Goal: Information Seeking & Learning: Learn about a topic

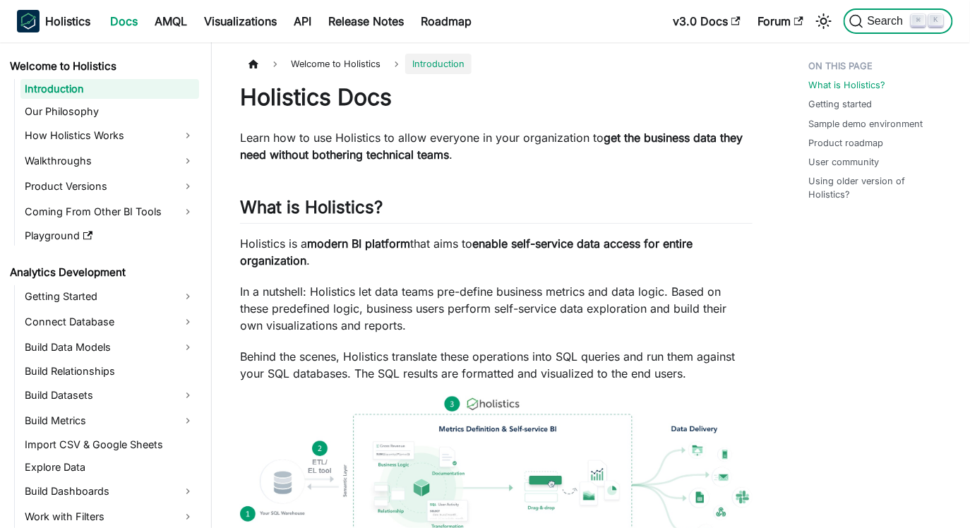
click at [874, 16] on span "Search" at bounding box center [887, 21] width 49 height 13
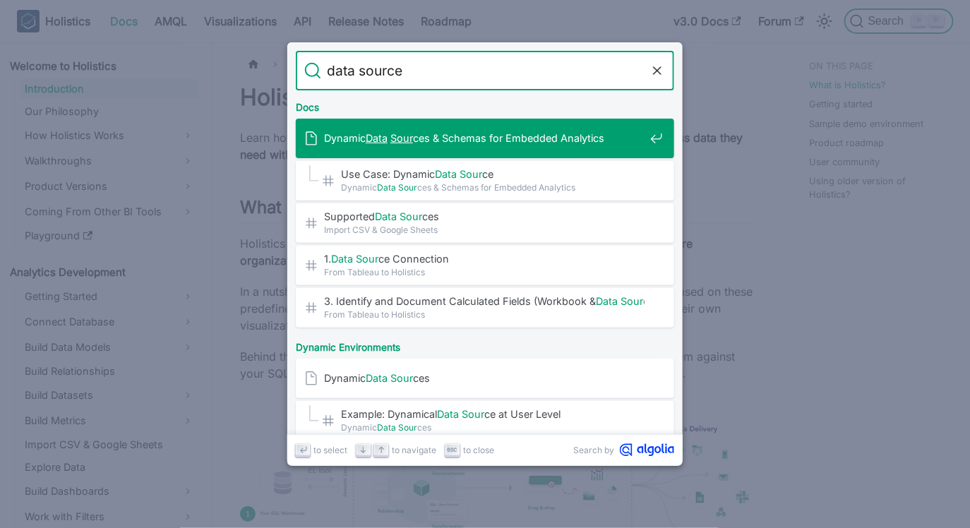
type input "data sources"
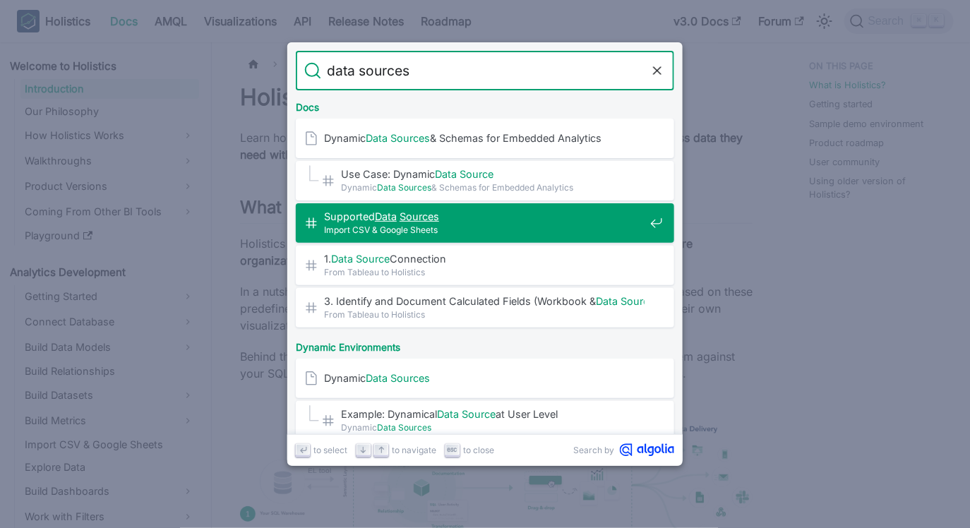
click at [469, 238] on div "Supported Data Sources ​ Import CSV & Google Sheets" at bounding box center [489, 223] width 370 height 40
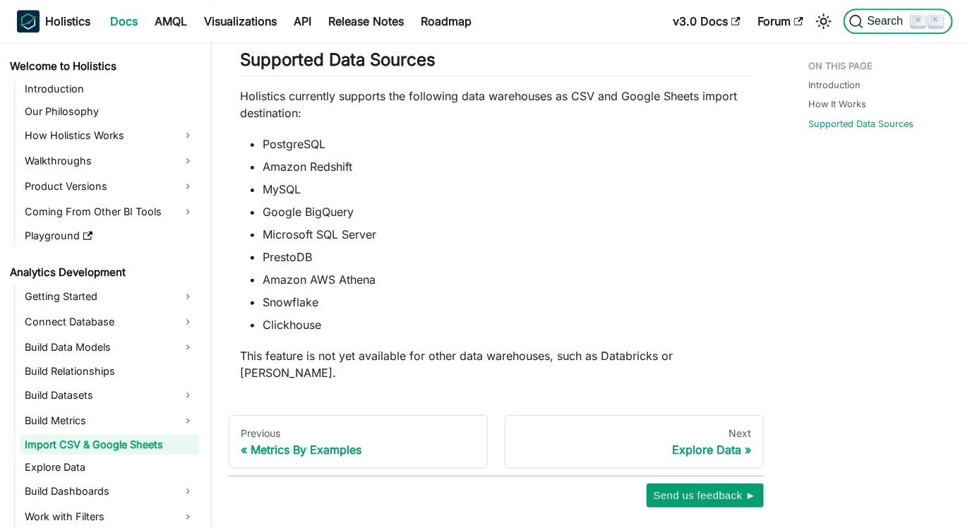
click at [891, 24] on span "Search" at bounding box center [887, 21] width 49 height 13
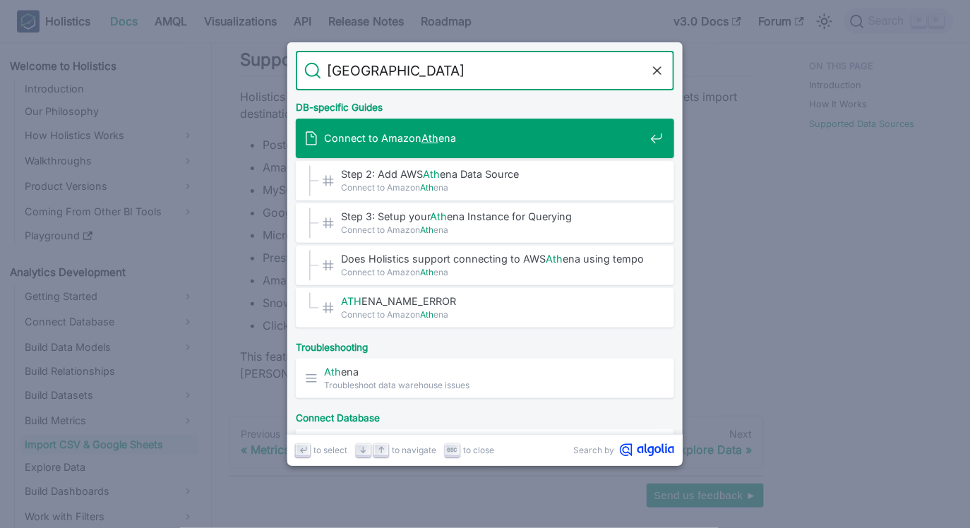
type input "athena"
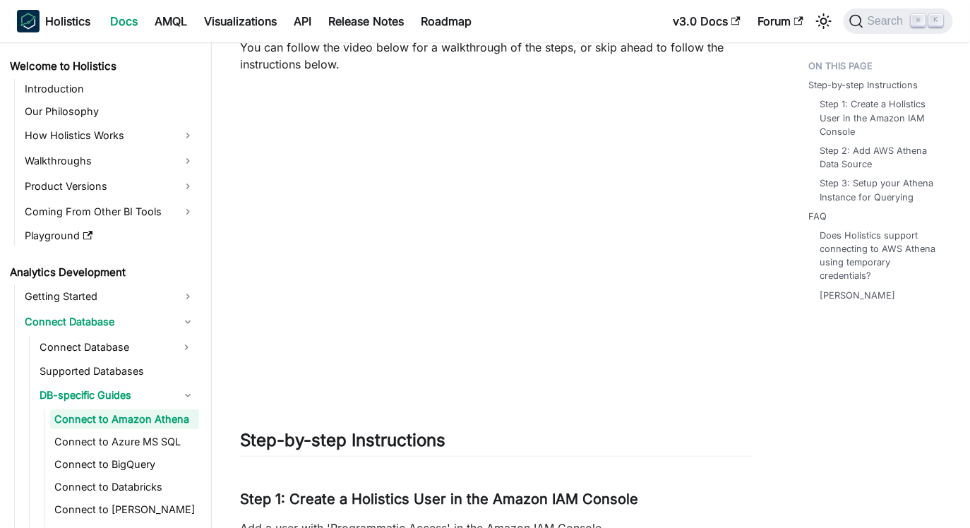
scroll to position [189, 0]
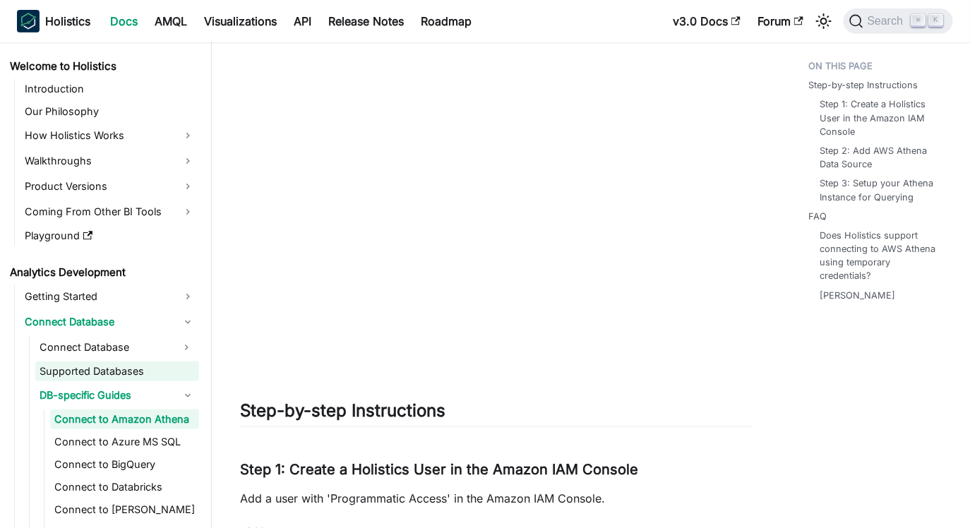
click at [131, 372] on link "Supported Databases" at bounding box center [117, 371] width 164 height 20
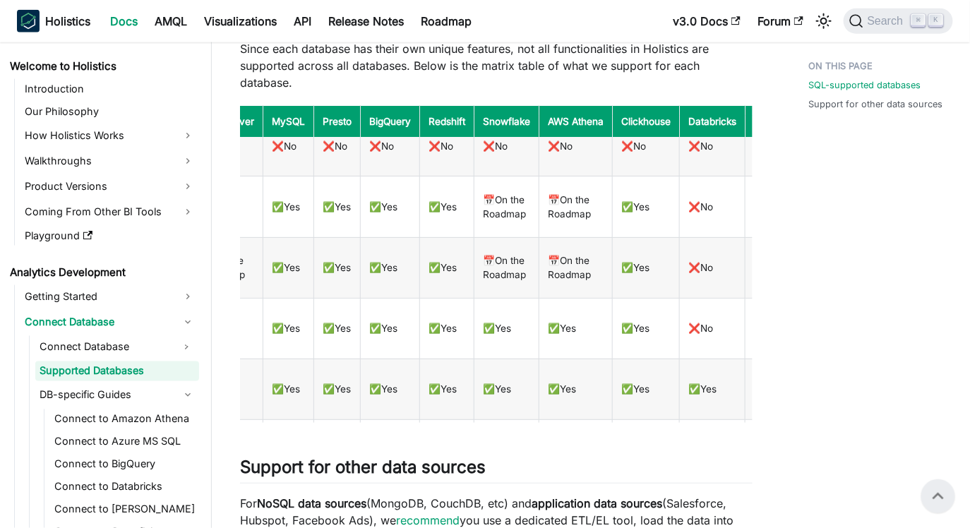
scroll to position [176, 0]
